Goal: Information Seeking & Learning: Compare options

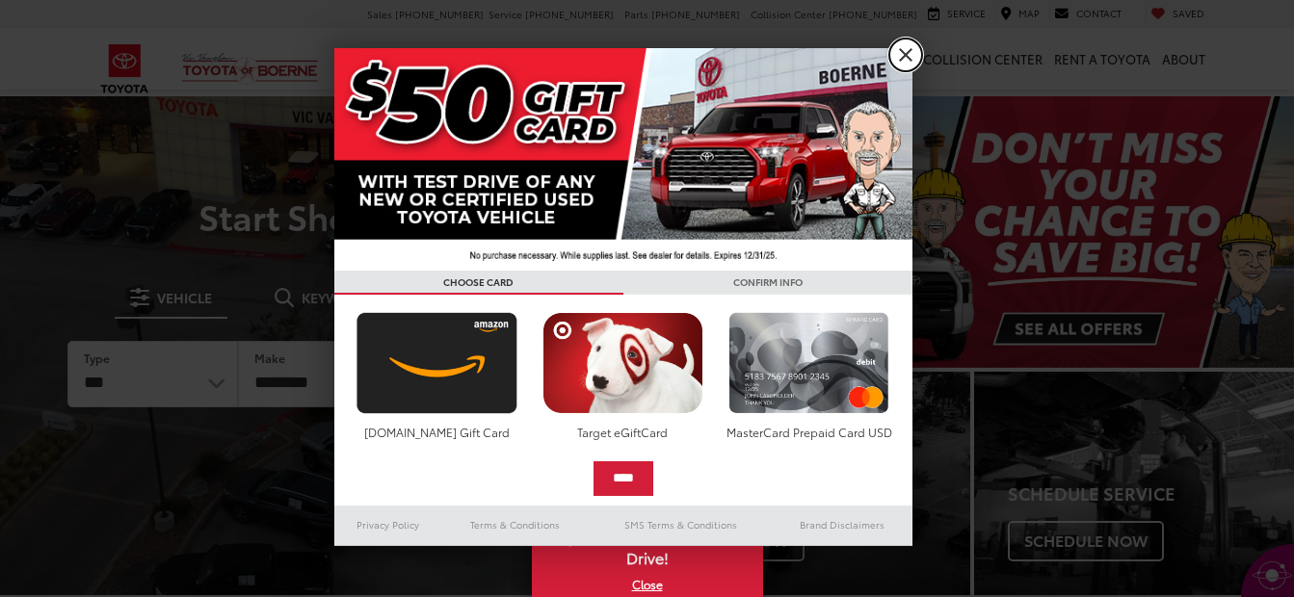
drag, startPoint x: 893, startPoint y: 49, endPoint x: 858, endPoint y: 94, distance: 57.0
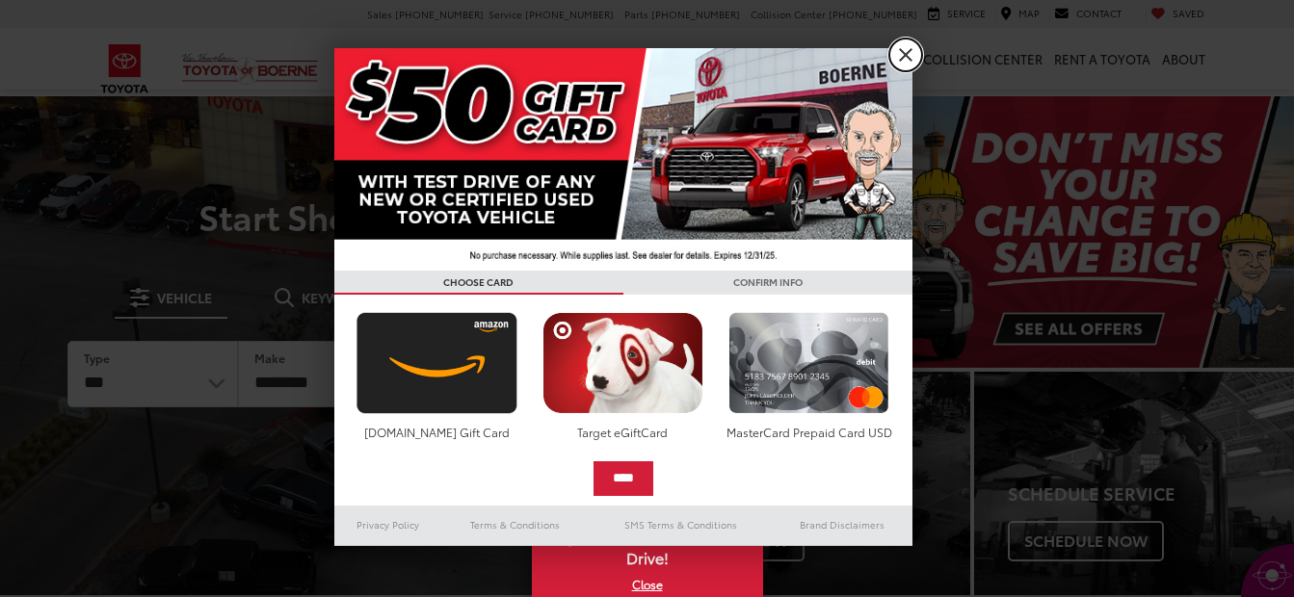
click at [893, 49] on link "X" at bounding box center [905, 55] width 33 height 33
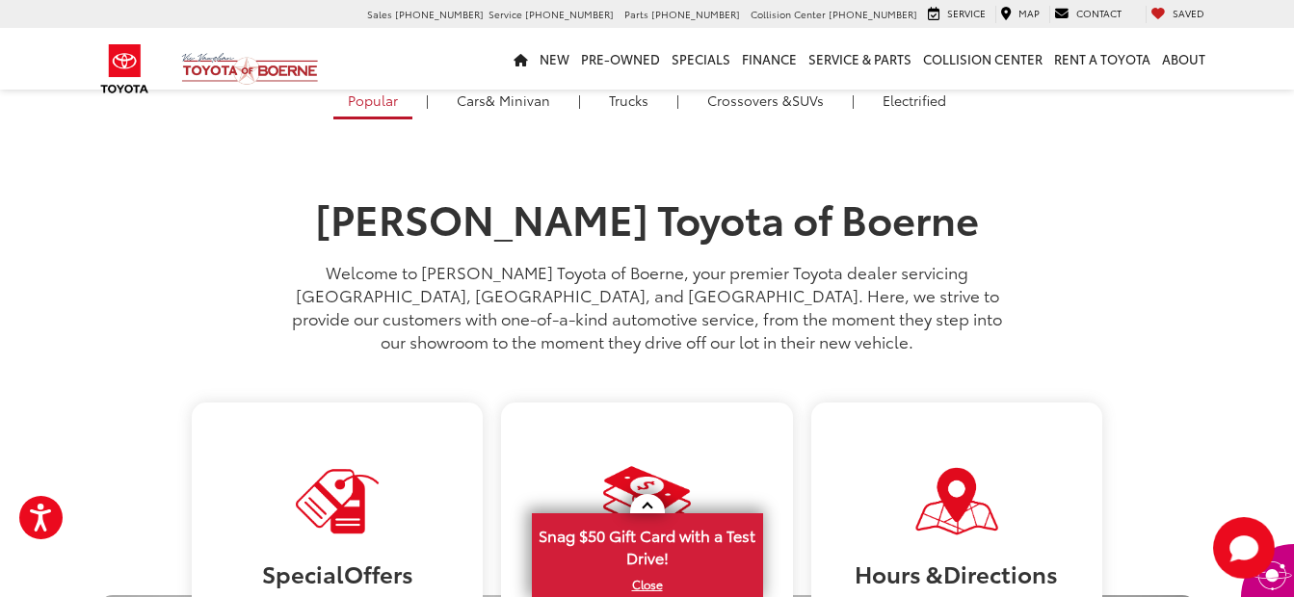
scroll to position [578, 0]
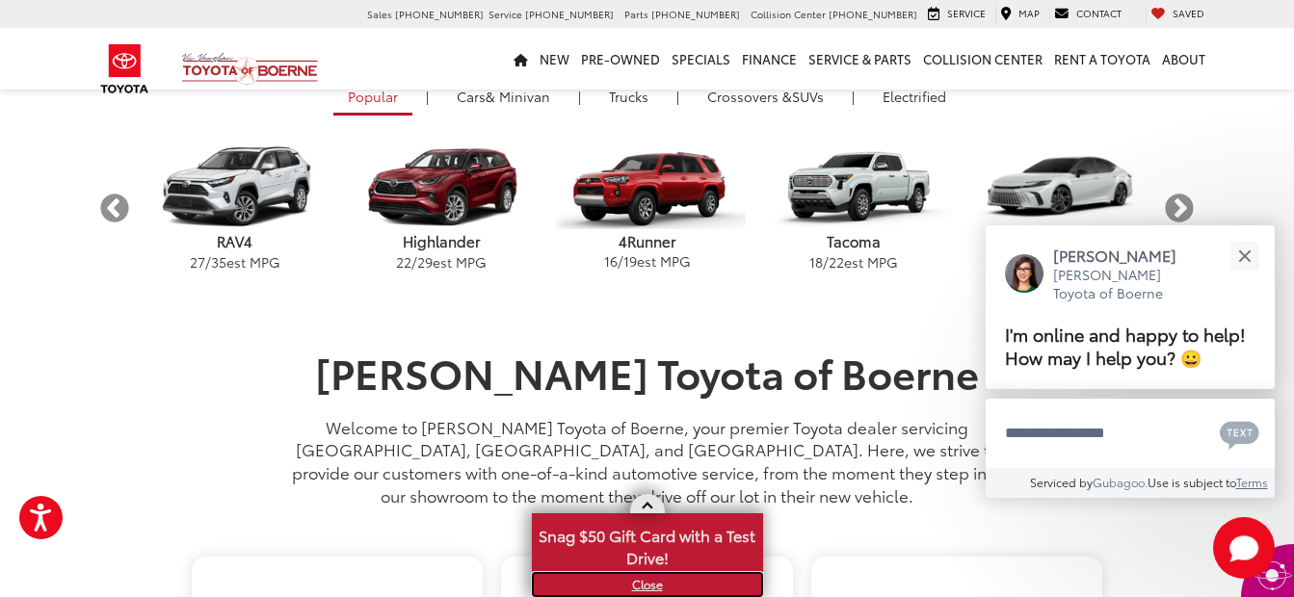
click at [640, 580] on link "X" at bounding box center [647, 584] width 227 height 21
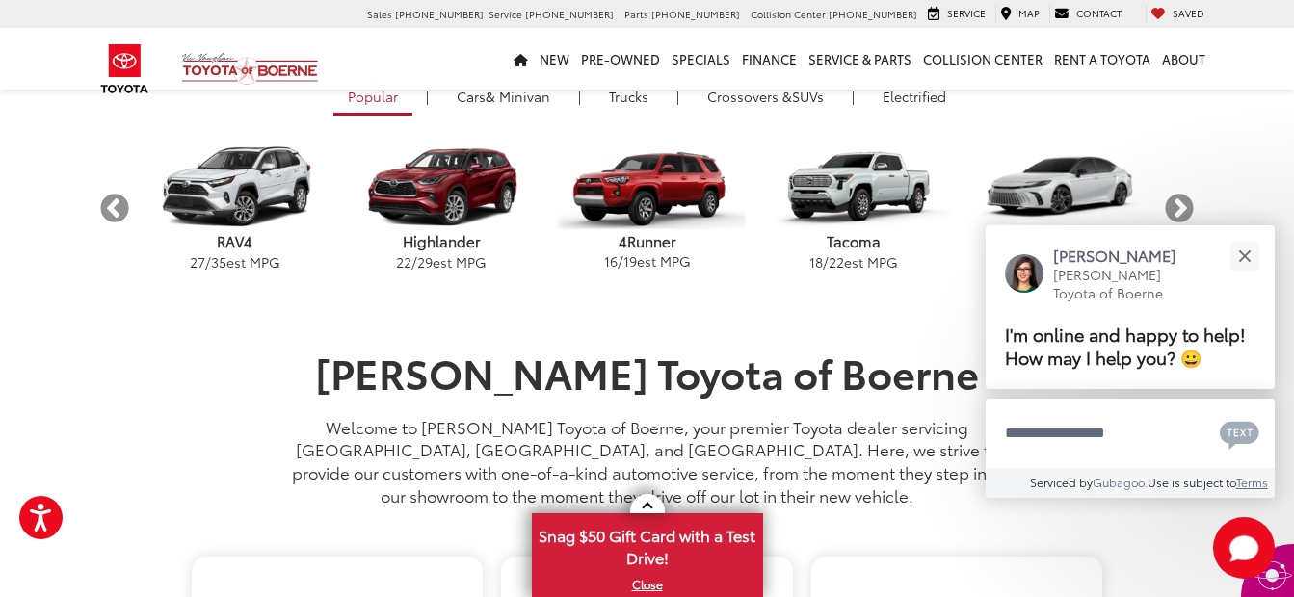
scroll to position [0, 0]
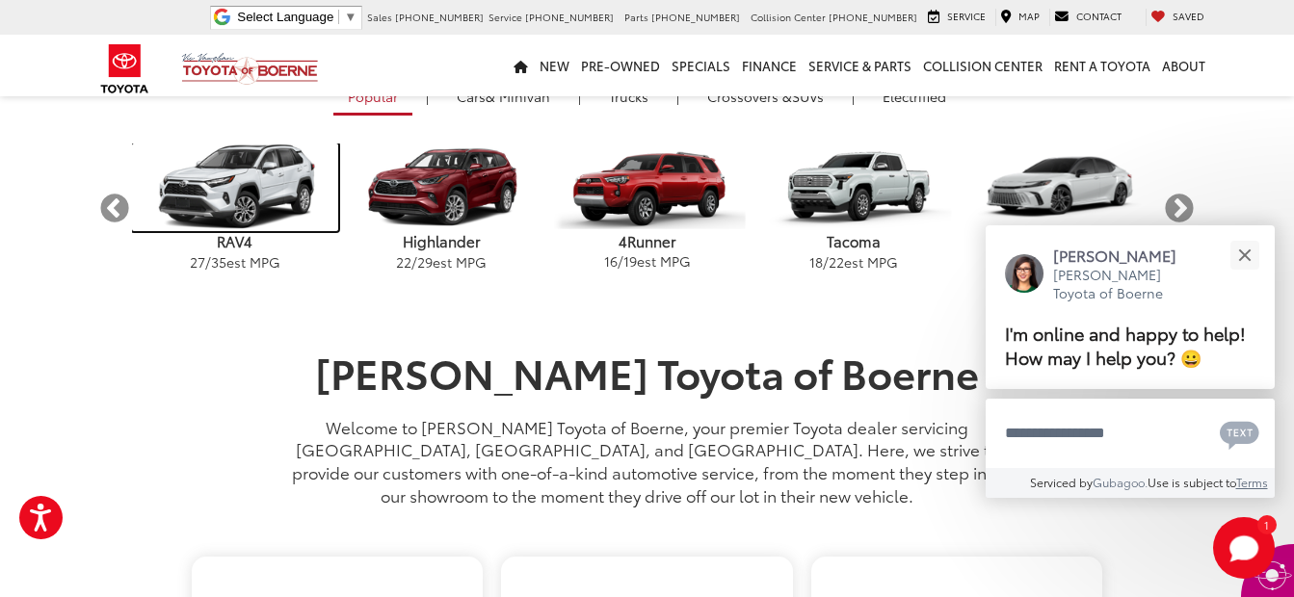
click at [246, 210] on img "carousel" at bounding box center [235, 188] width 206 height 88
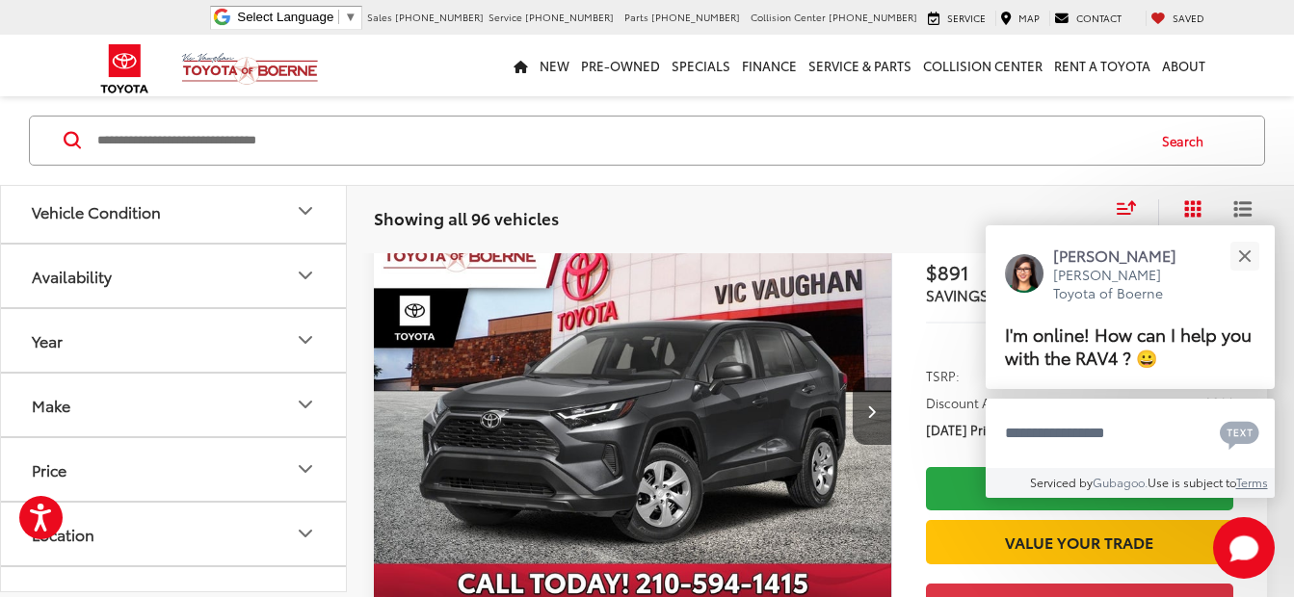
scroll to position [1156, 0]
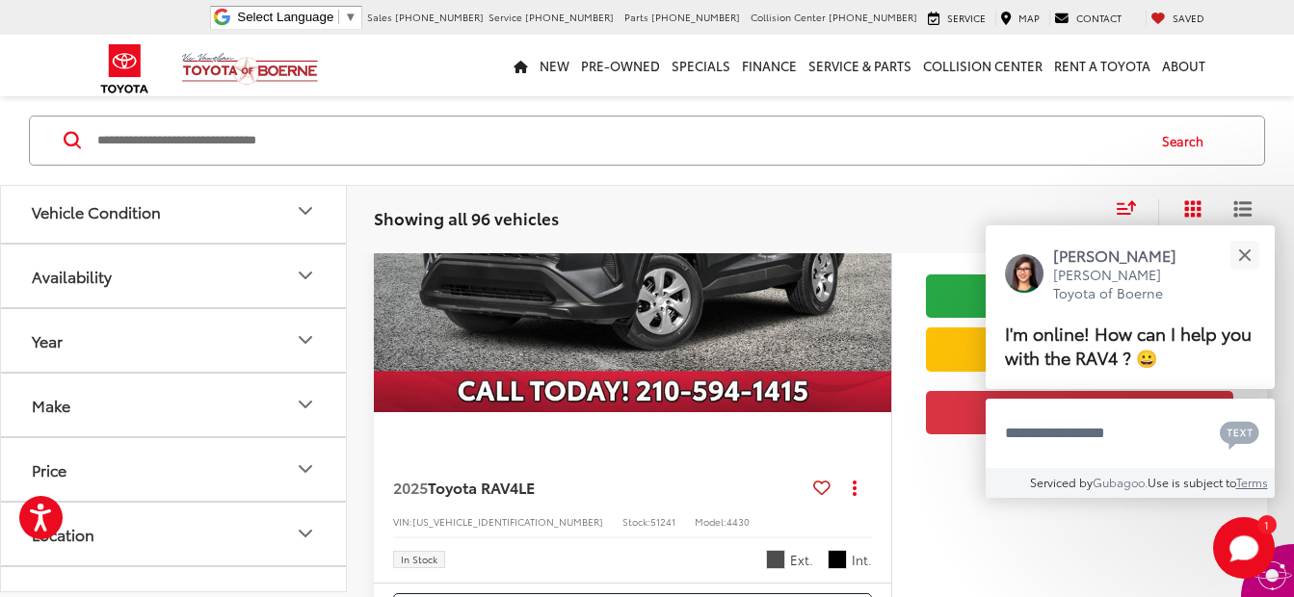
click at [304, 399] on icon "Make" at bounding box center [305, 404] width 23 height 23
click at [92, 459] on img at bounding box center [86, 472] width 53 height 45
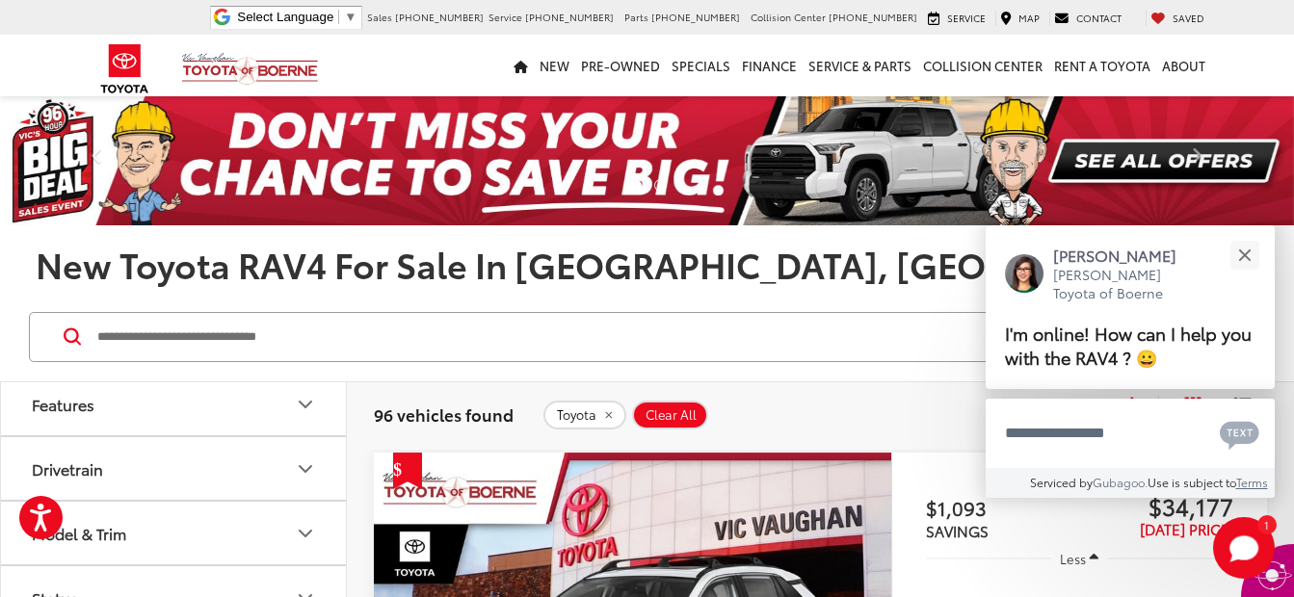
scroll to position [940, 0]
click at [302, 433] on icon "Model & Trim" at bounding box center [305, 437] width 23 height 23
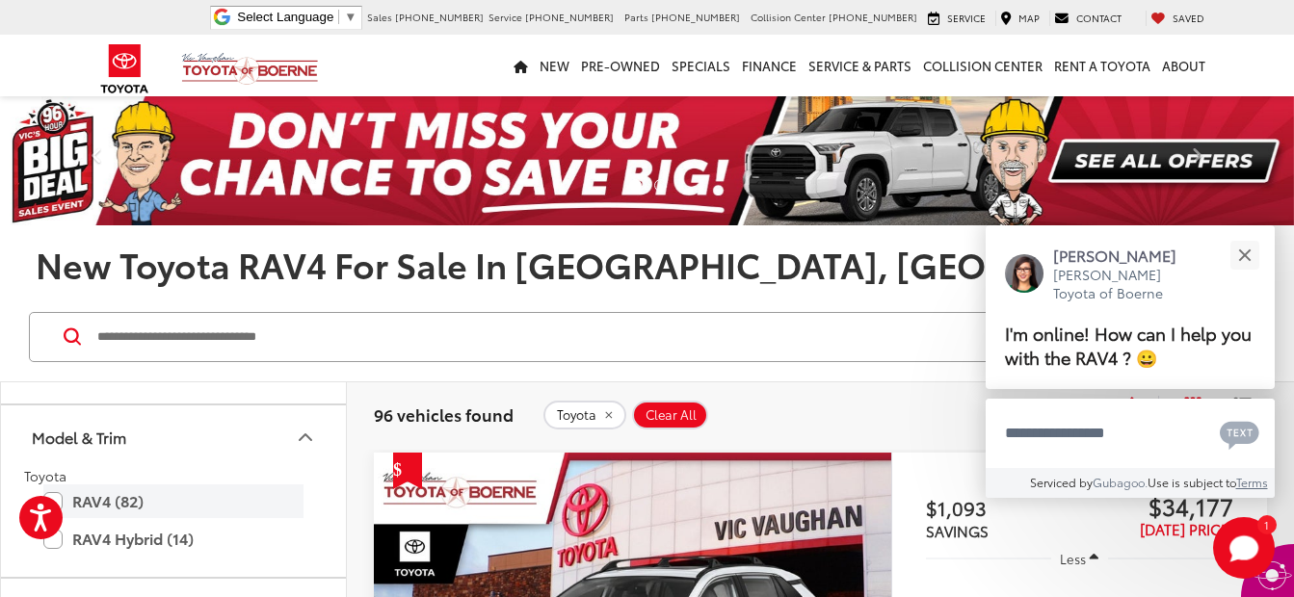
click at [146, 501] on label "RAV4 (82)" at bounding box center [173, 502] width 260 height 34
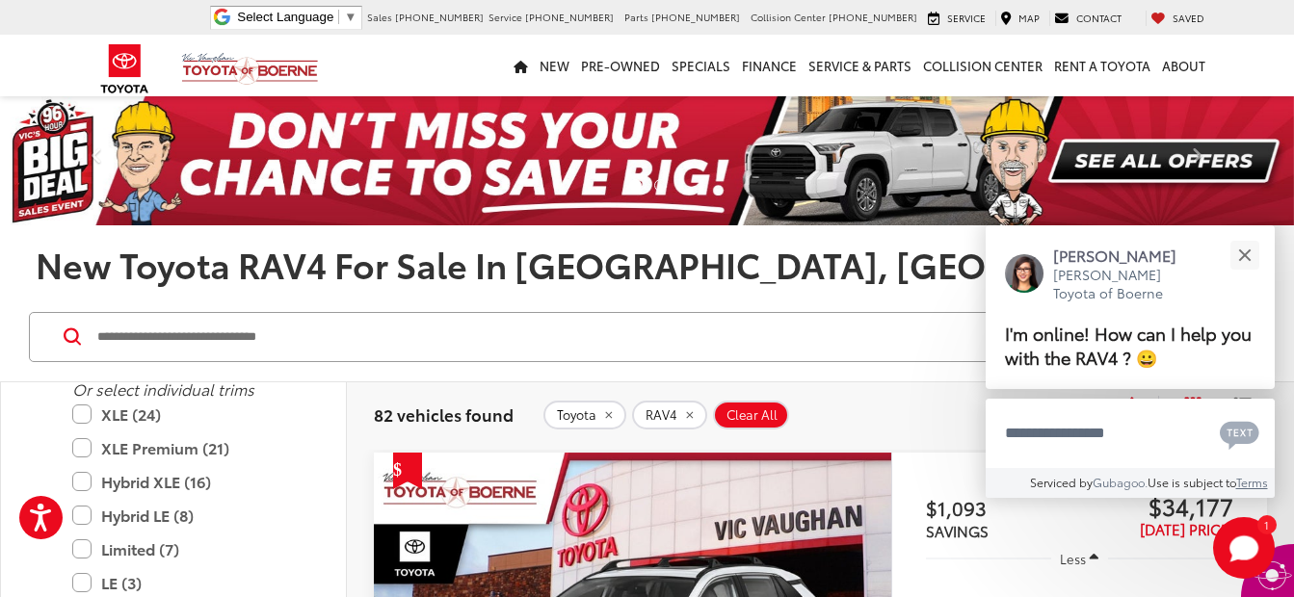
scroll to position [1133, 0]
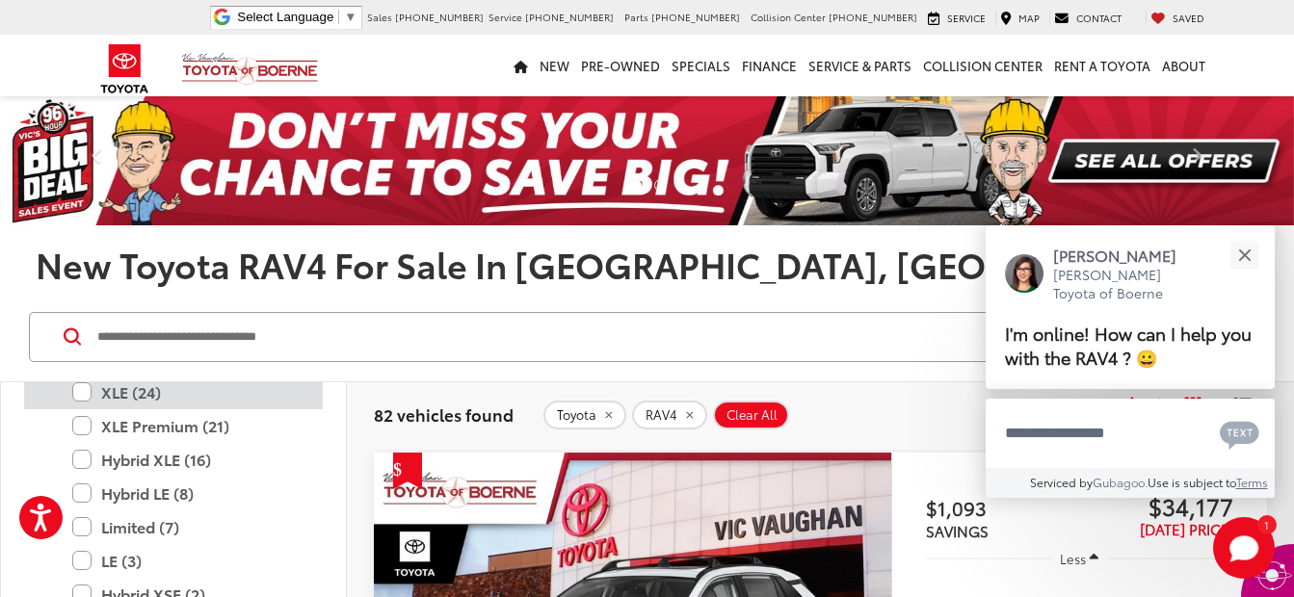
click at [74, 382] on label "XLE (24)" at bounding box center [187, 393] width 231 height 34
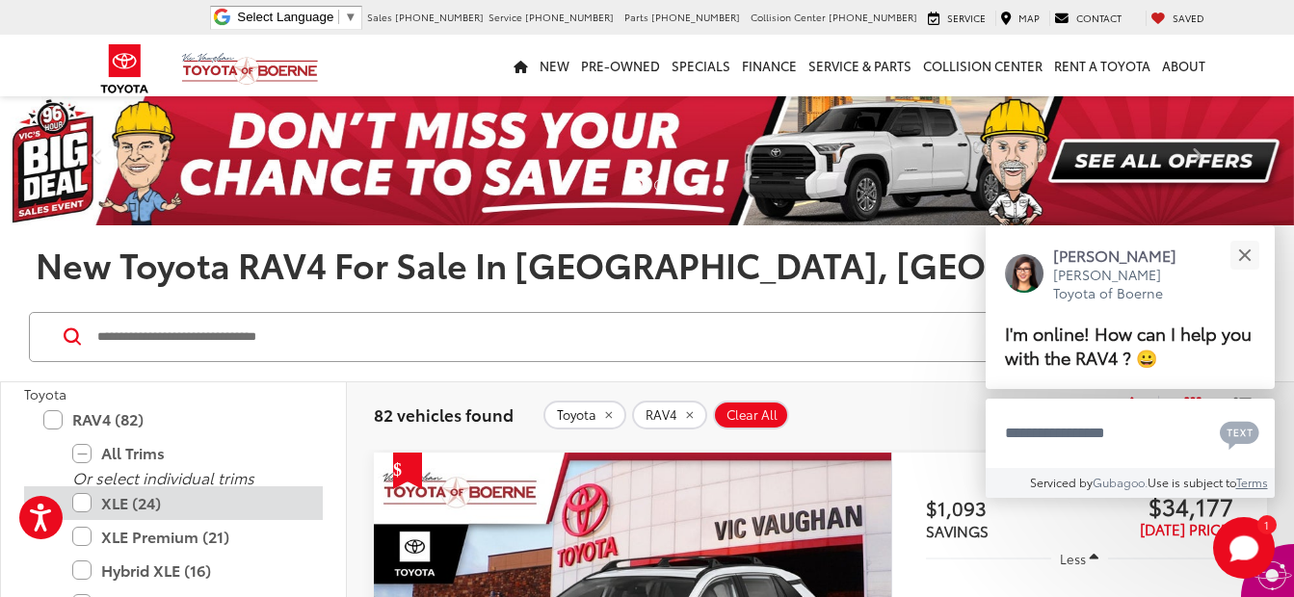
scroll to position [289, 0]
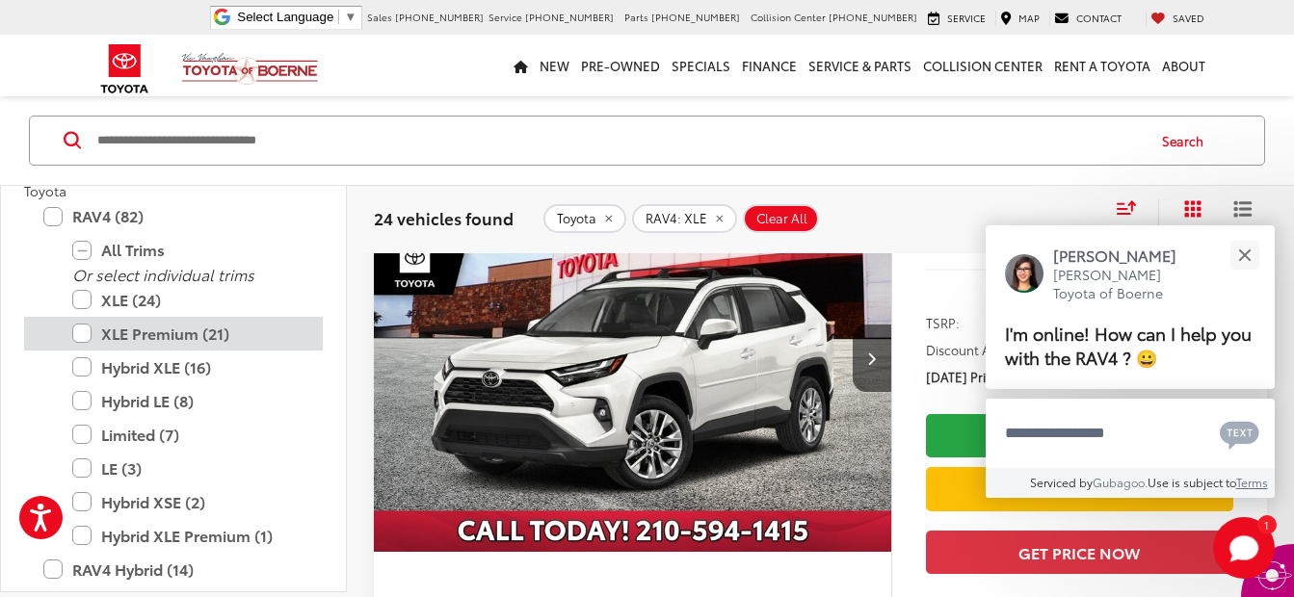
click at [81, 328] on label "XLE Premium (21)" at bounding box center [187, 334] width 231 height 34
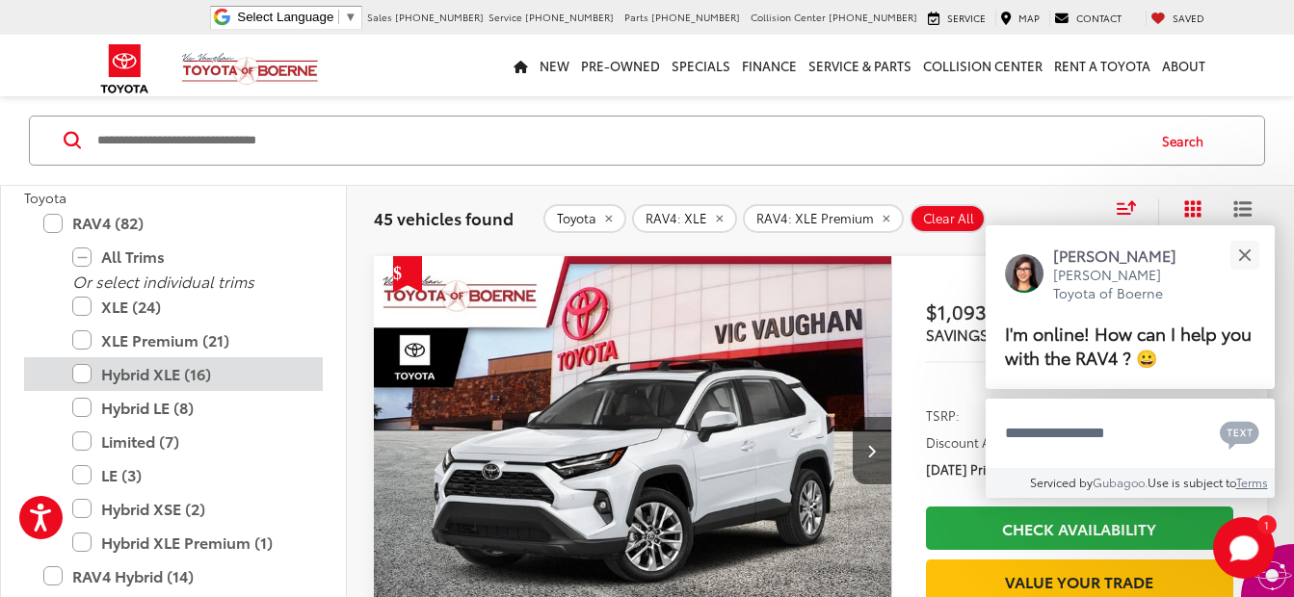
click at [79, 376] on label "Hybrid XLE (16)" at bounding box center [187, 374] width 231 height 34
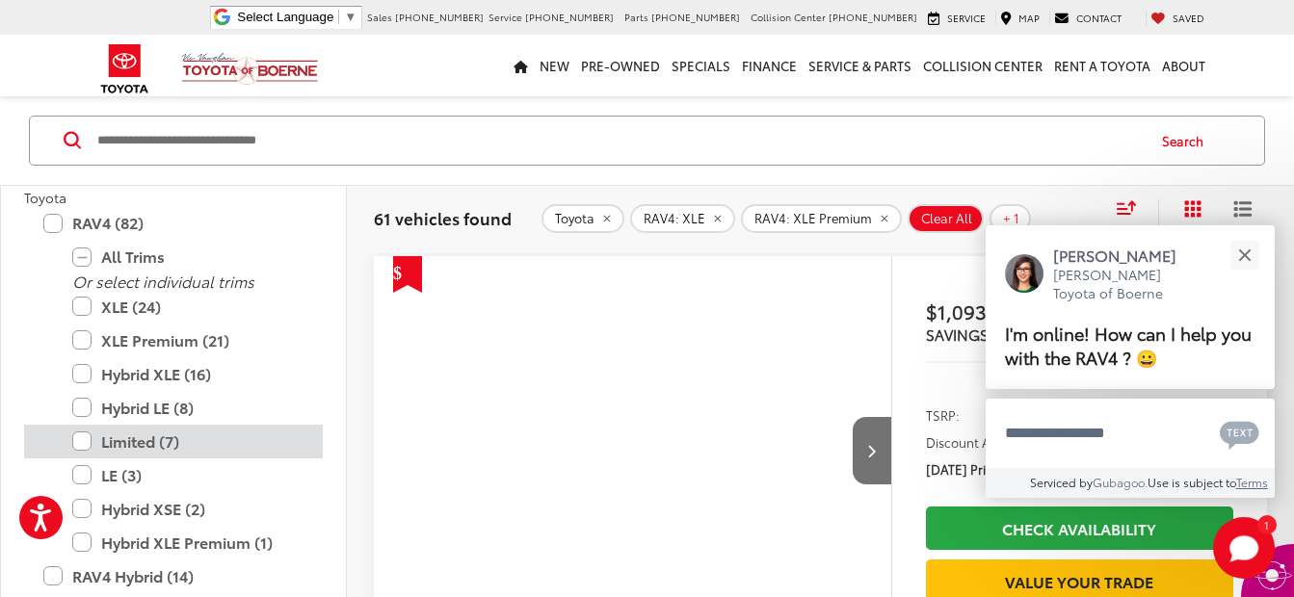
click at [74, 441] on label "Limited (7)" at bounding box center [187, 442] width 231 height 34
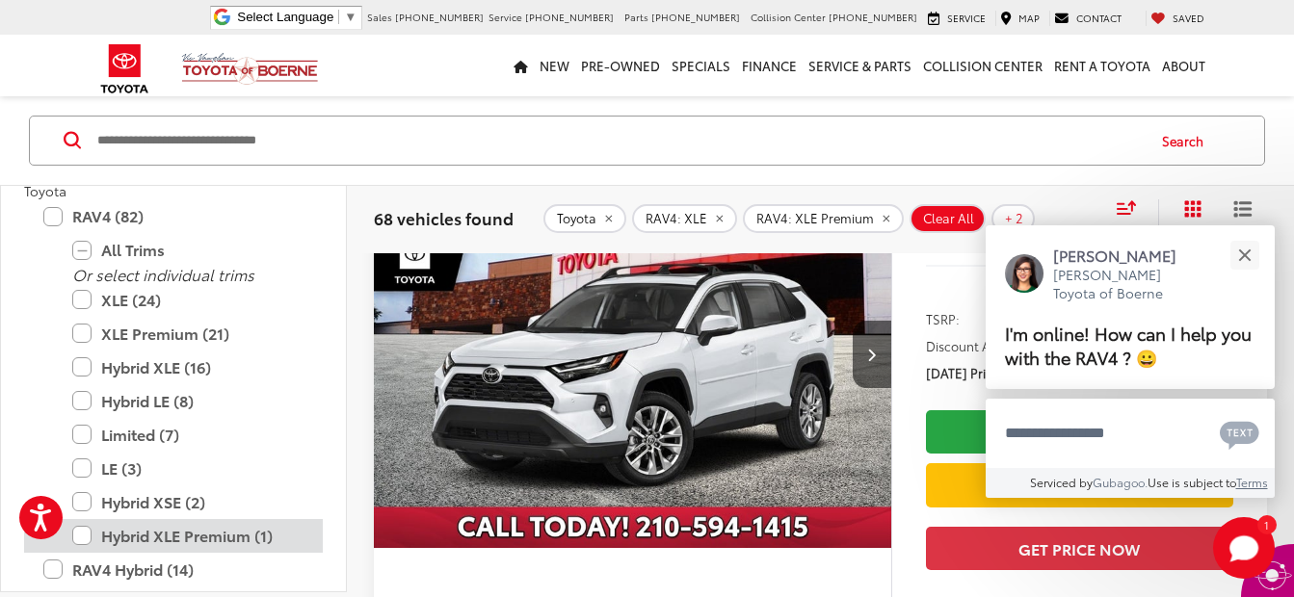
click at [88, 530] on label "Hybrid XLE Premium (1)" at bounding box center [187, 536] width 231 height 34
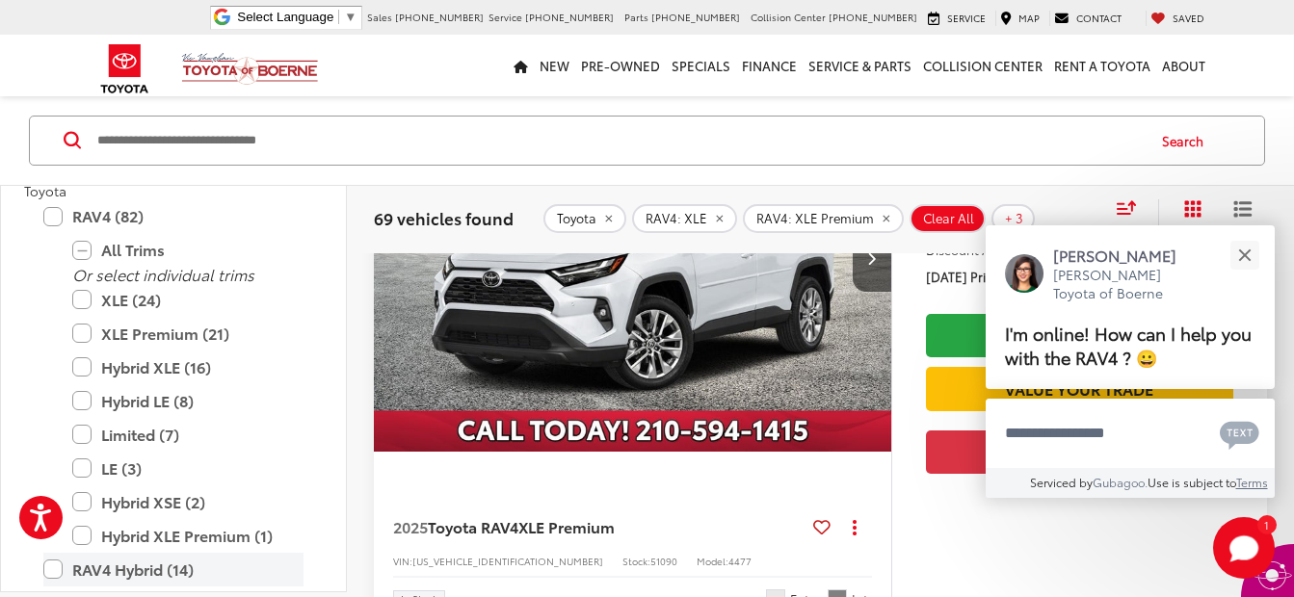
click at [54, 574] on label "RAV4 Hybrid (14)" at bounding box center [173, 570] width 260 height 34
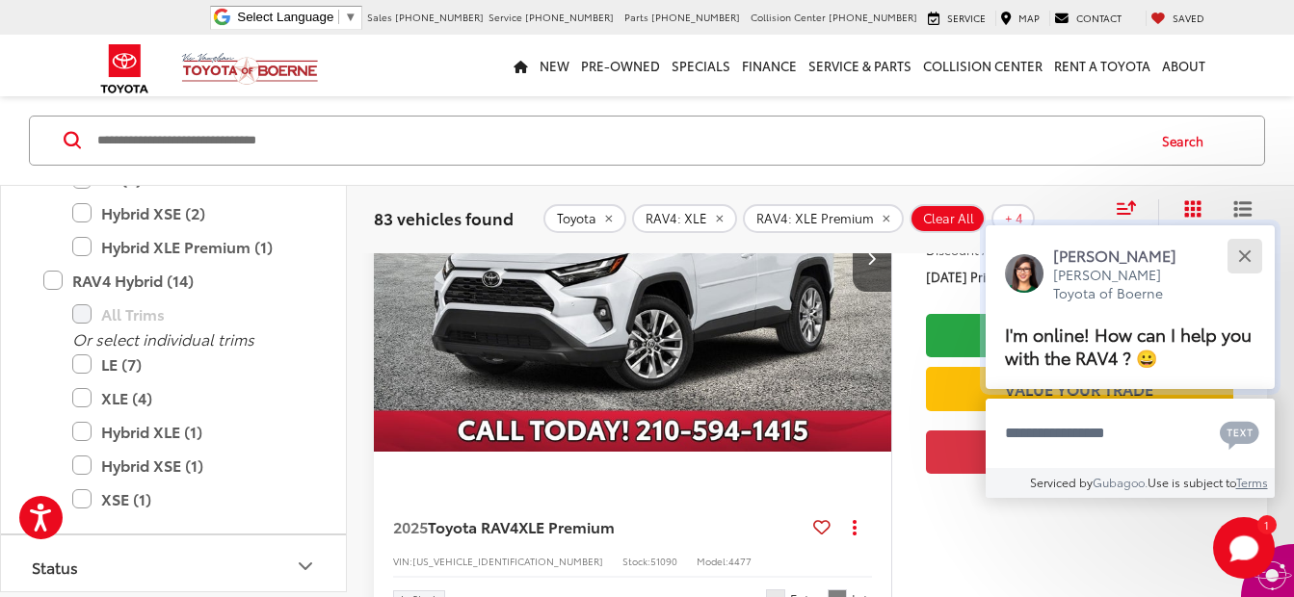
click at [1245, 246] on button "Close" at bounding box center [1243, 255] width 41 height 41
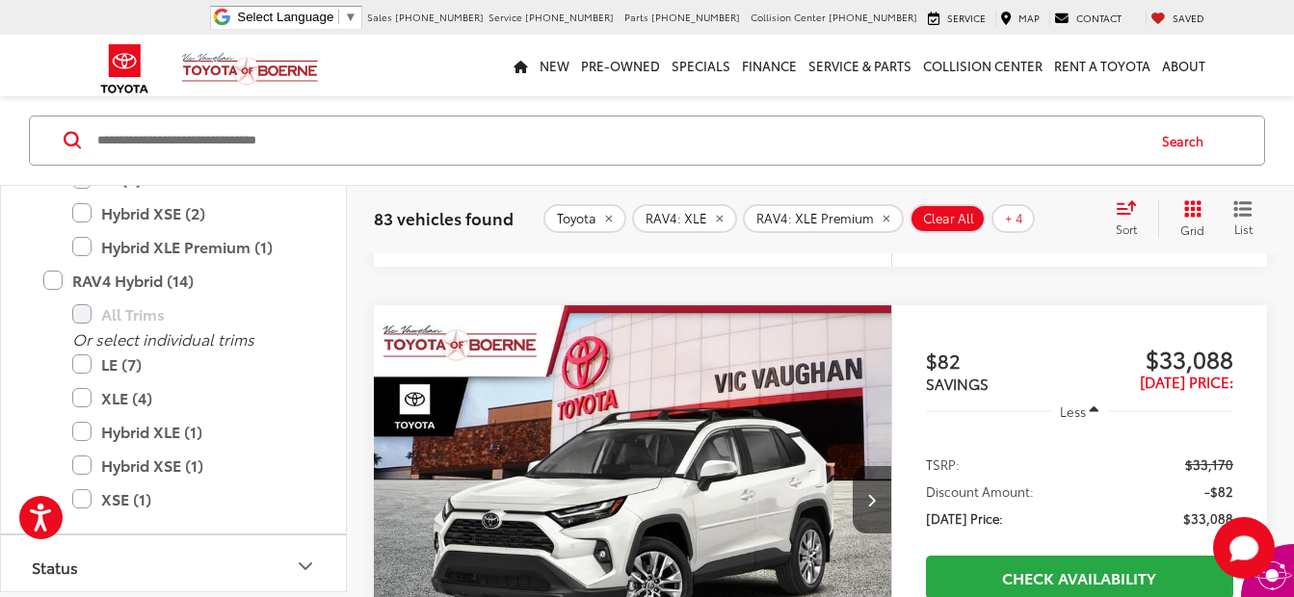
scroll to position [967, 0]
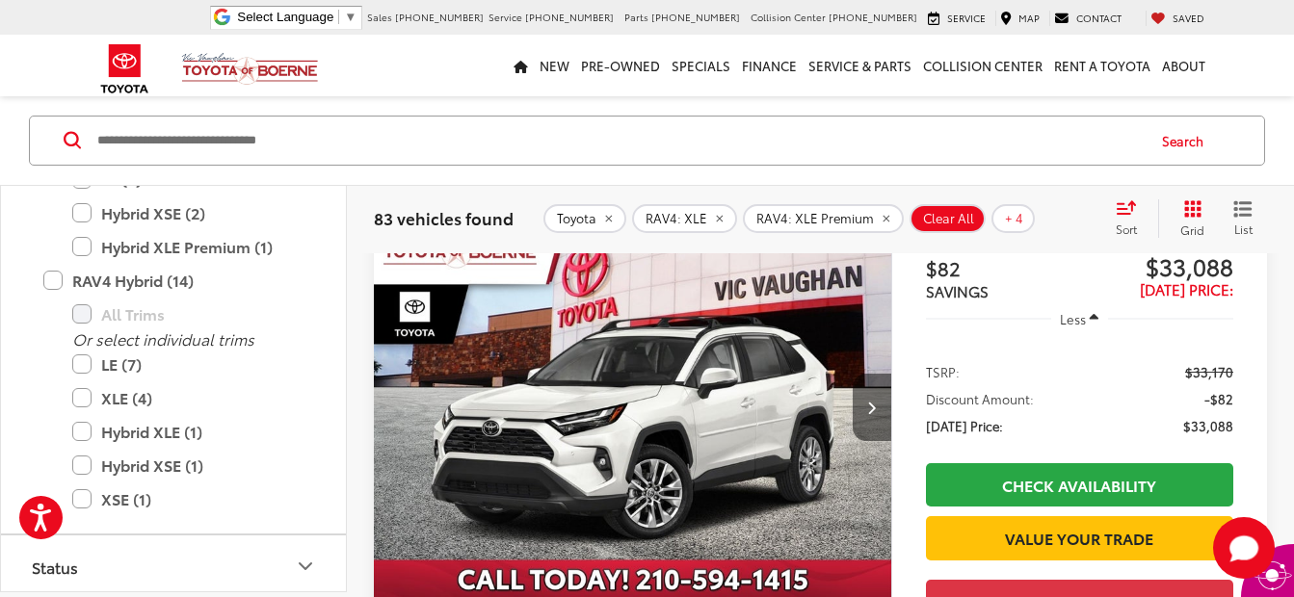
click at [872, 405] on icon "Next image" at bounding box center [871, 407] width 9 height 13
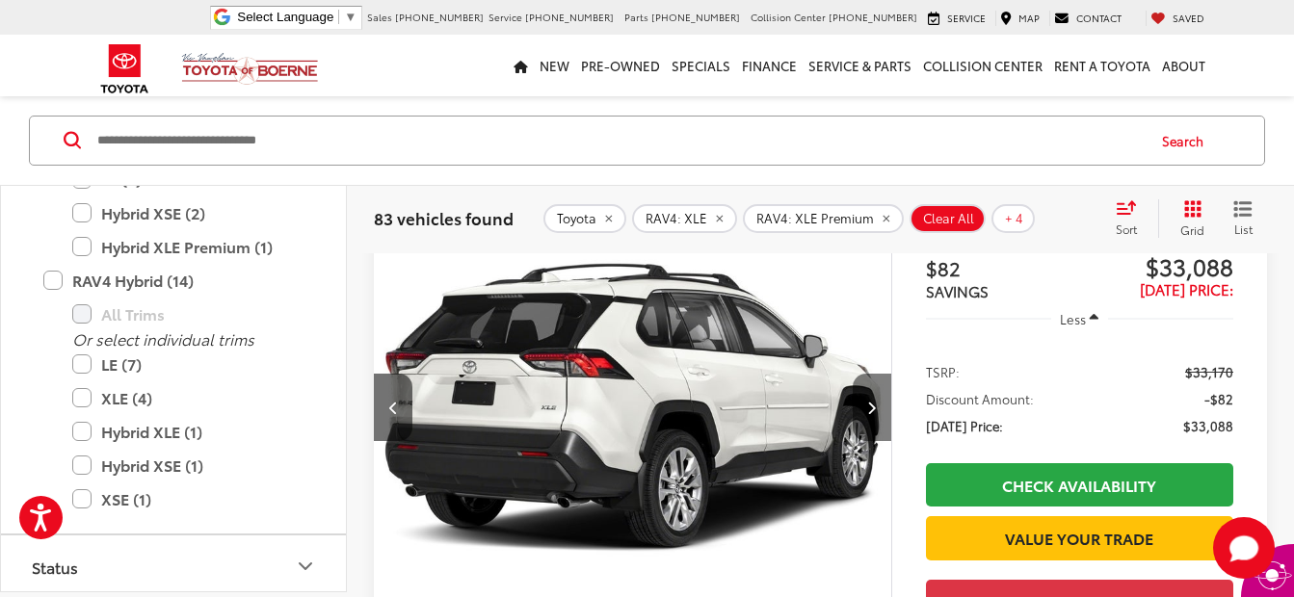
click at [872, 405] on icon "Next image" at bounding box center [871, 407] width 9 height 13
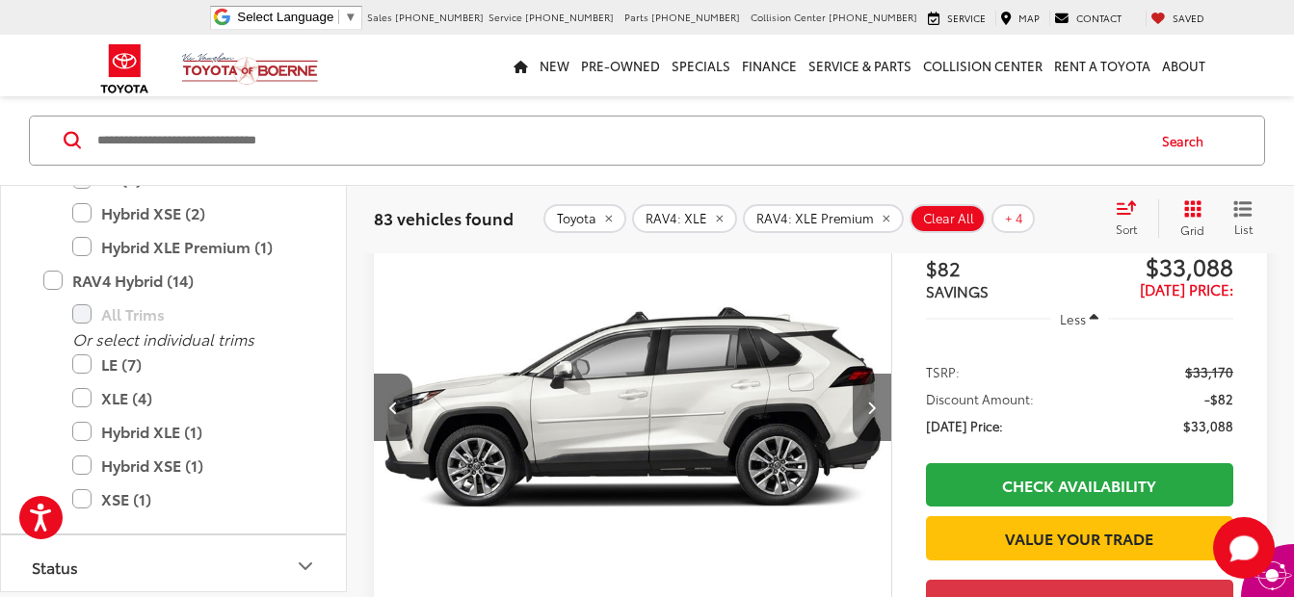
click at [872, 405] on icon "Next image" at bounding box center [871, 407] width 9 height 13
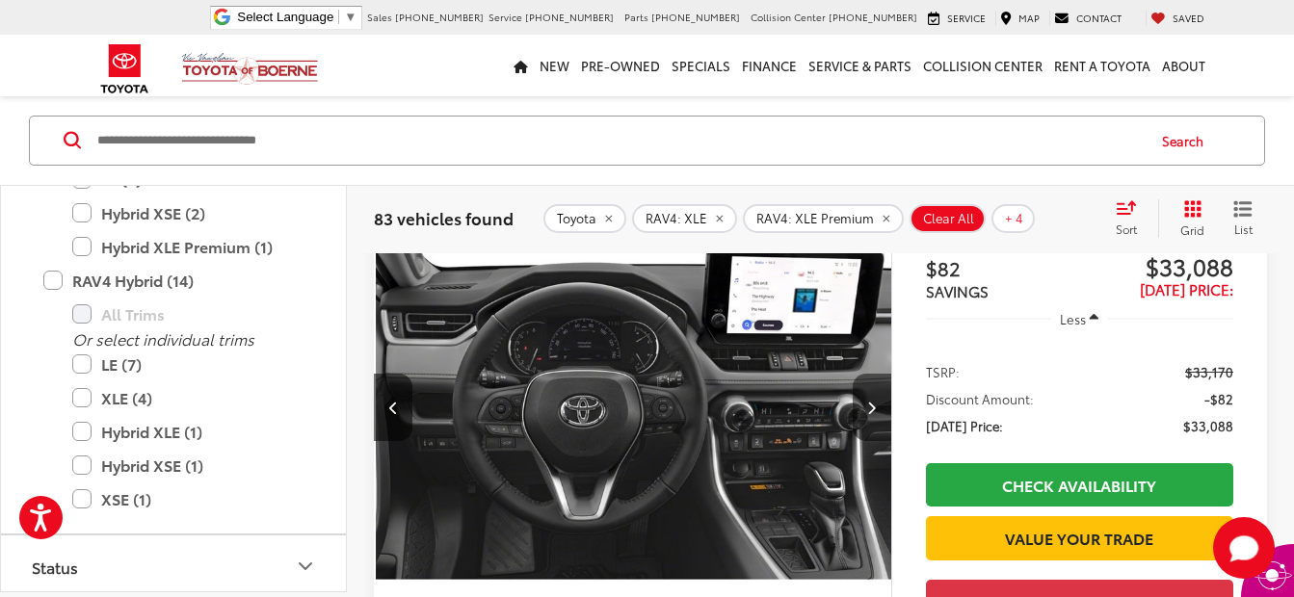
scroll to position [0, 1561]
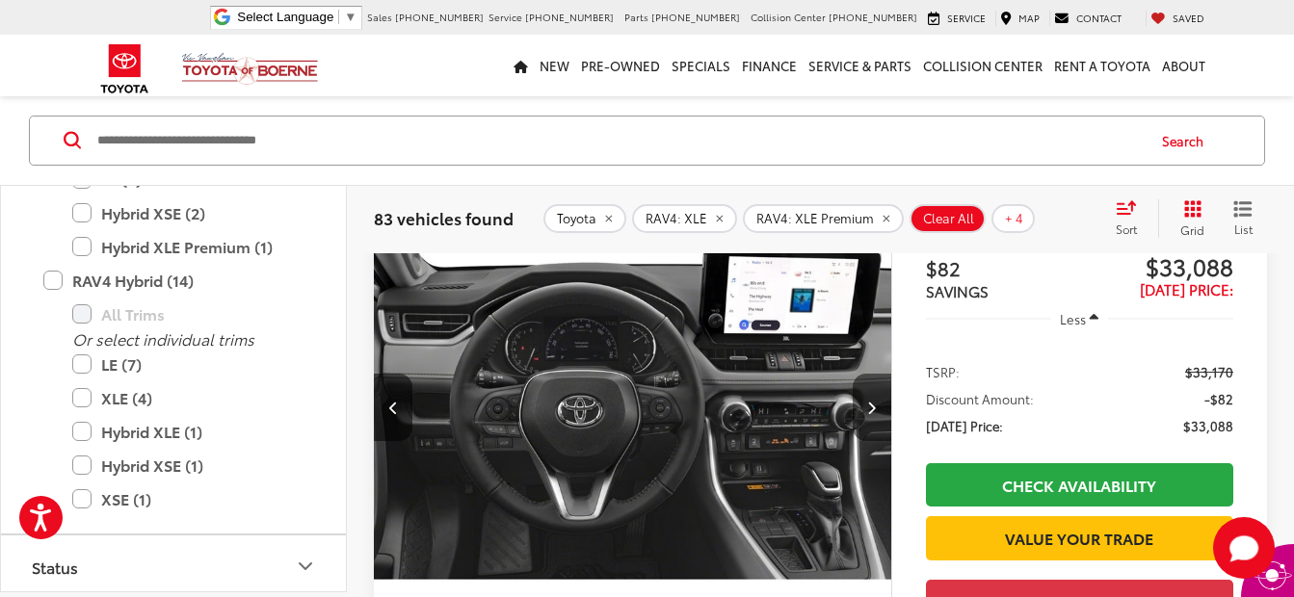
click at [872, 405] on icon "Next image" at bounding box center [871, 407] width 9 height 13
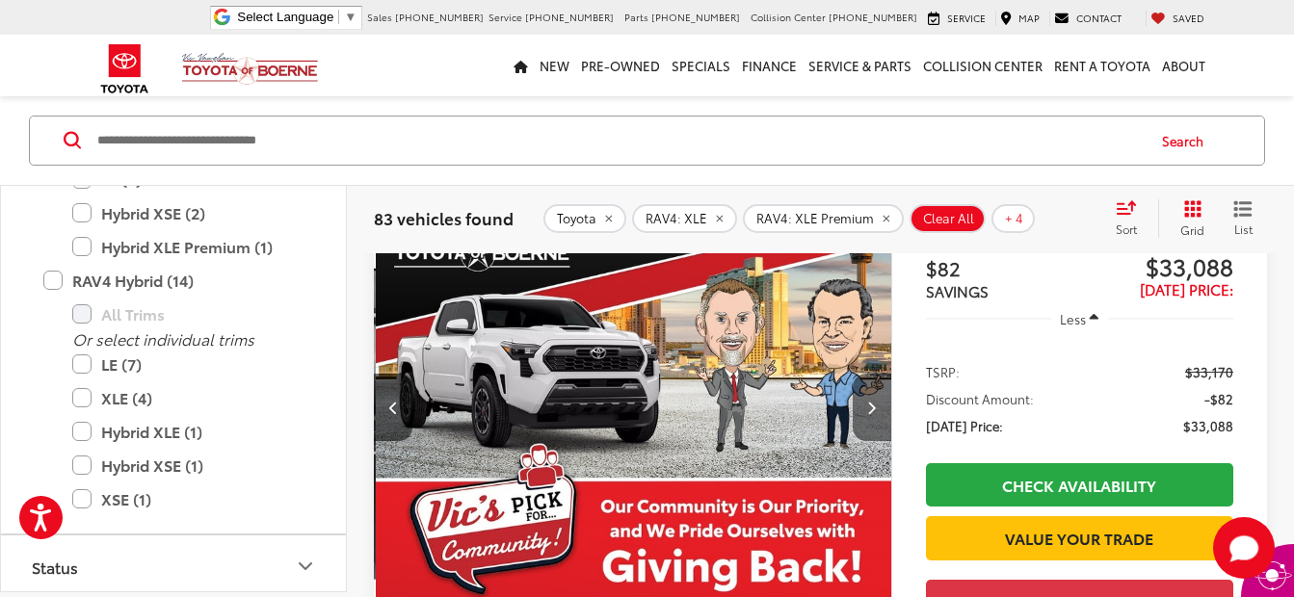
scroll to position [0, 2081]
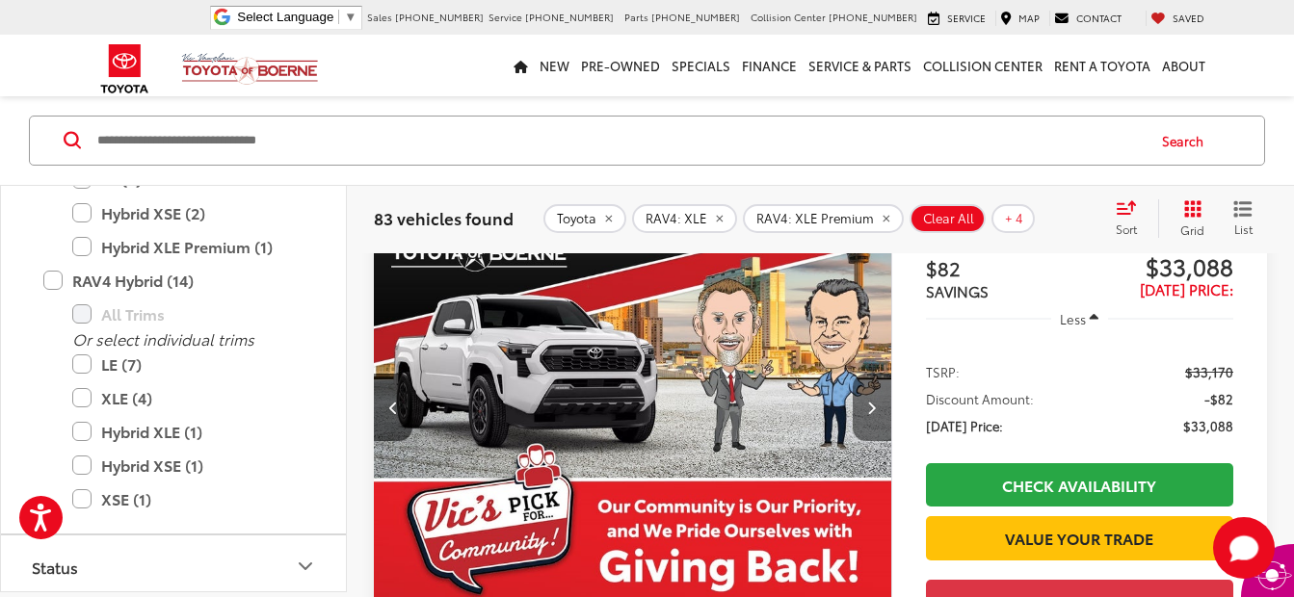
click at [872, 405] on icon "Next image" at bounding box center [871, 407] width 9 height 13
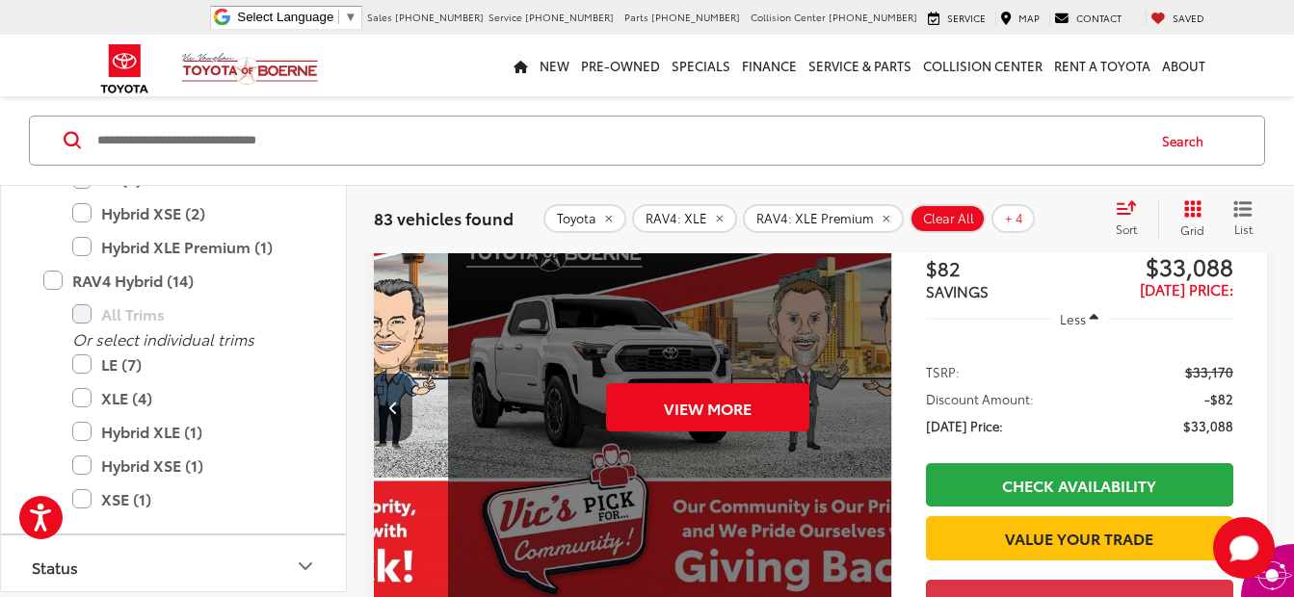
scroll to position [0, 2601]
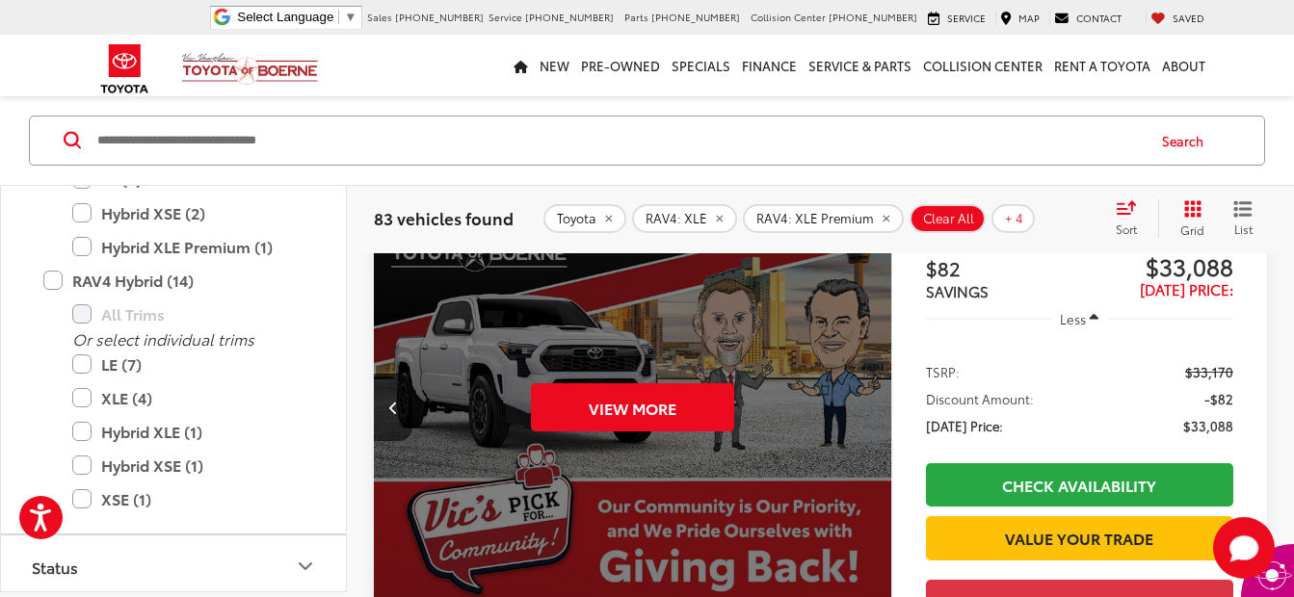
click at [872, 405] on div "View More" at bounding box center [633, 408] width 520 height 390
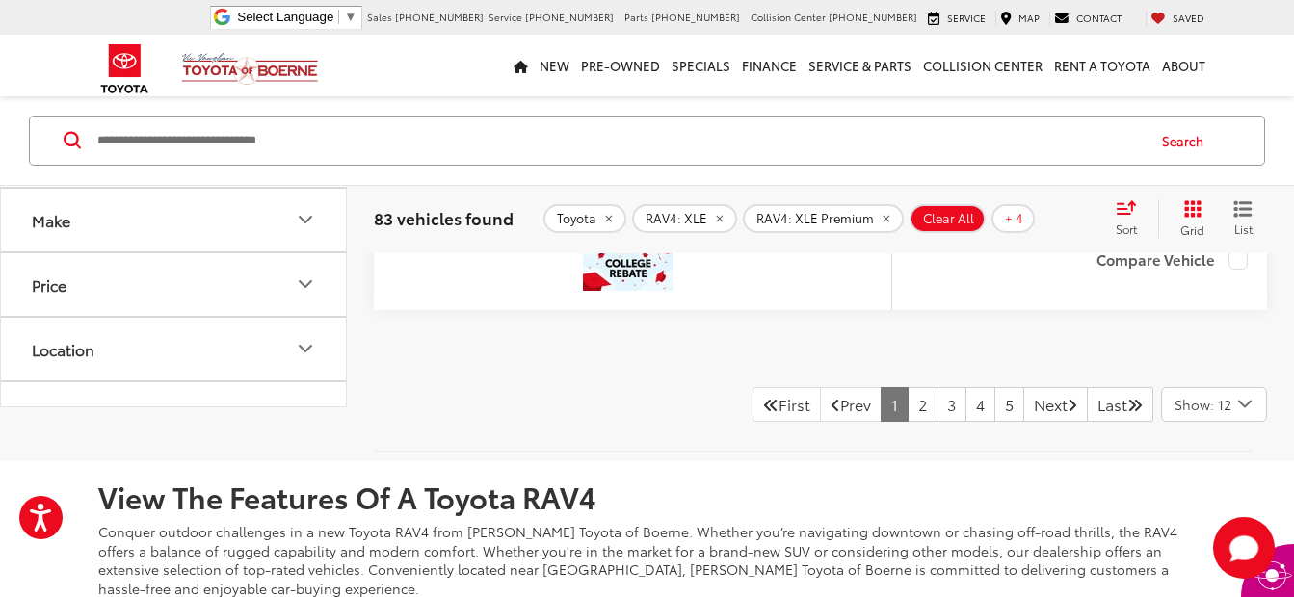
scroll to position [9451, 0]
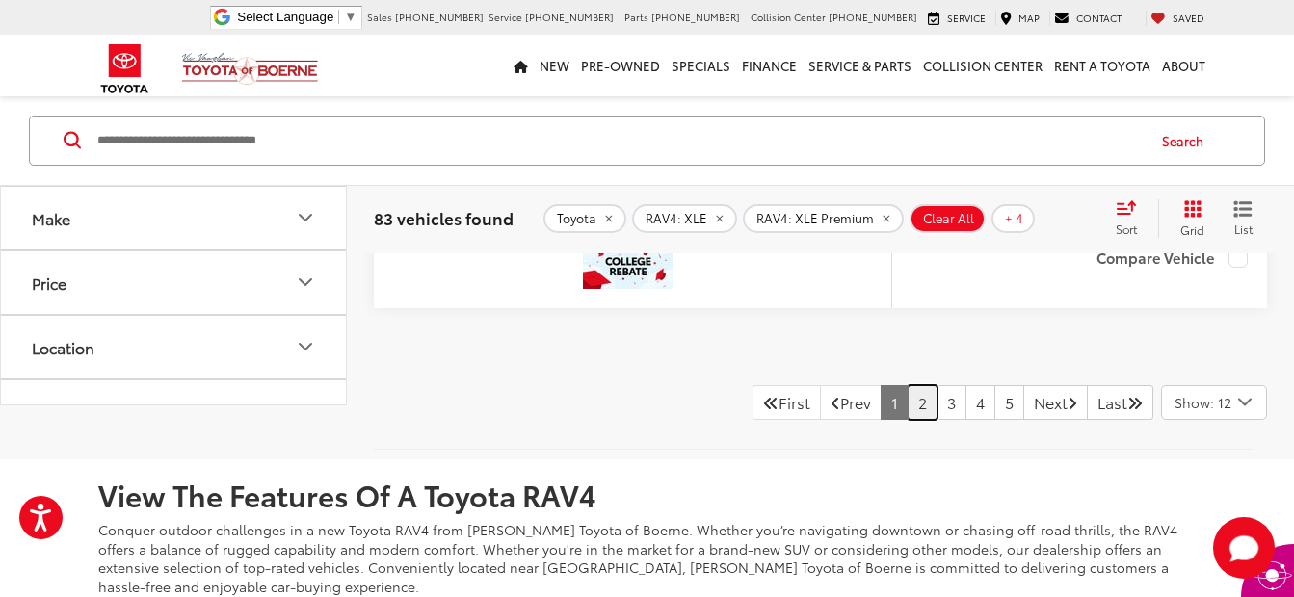
click at [907, 407] on link "2" at bounding box center [922, 402] width 30 height 35
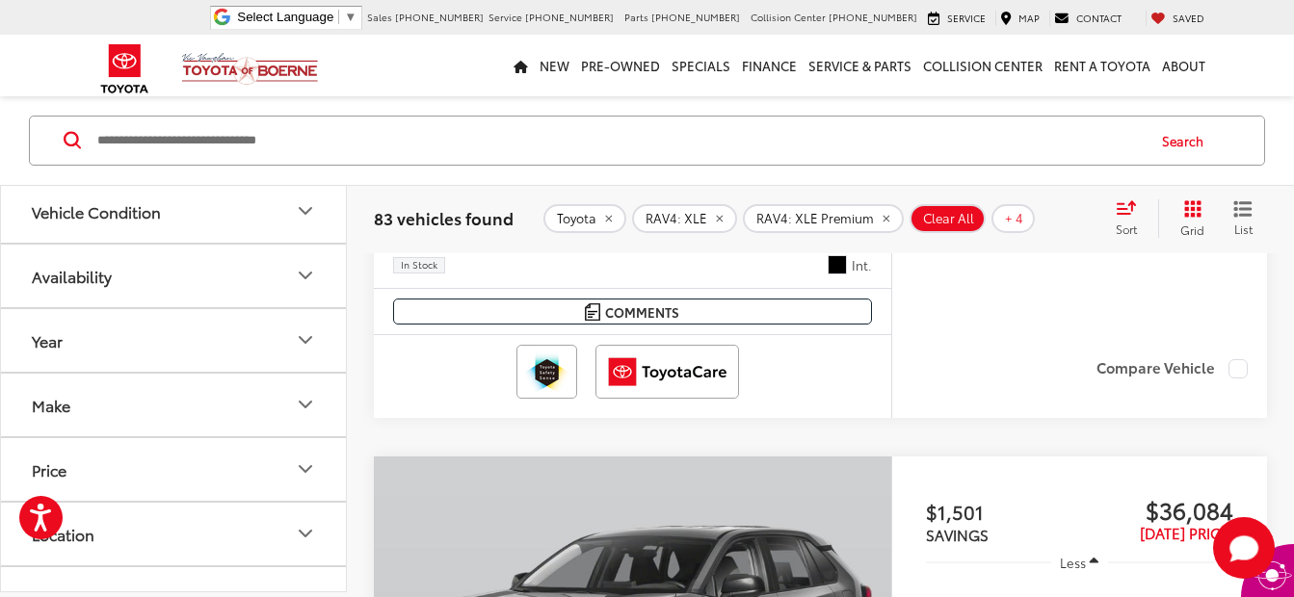
scroll to position [5013, 0]
